Goal: Find specific page/section: Find specific page/section

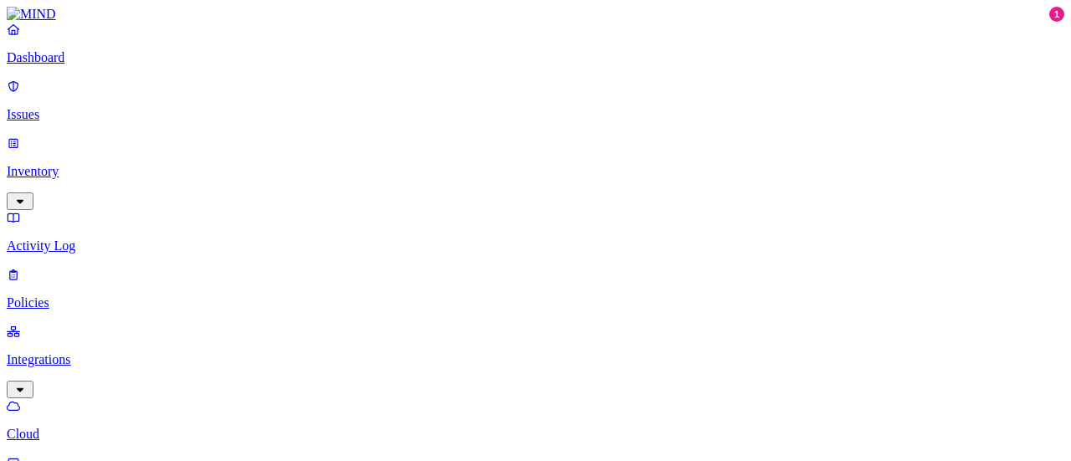
scroll to position [63, 0]
